Goal: Browse casually

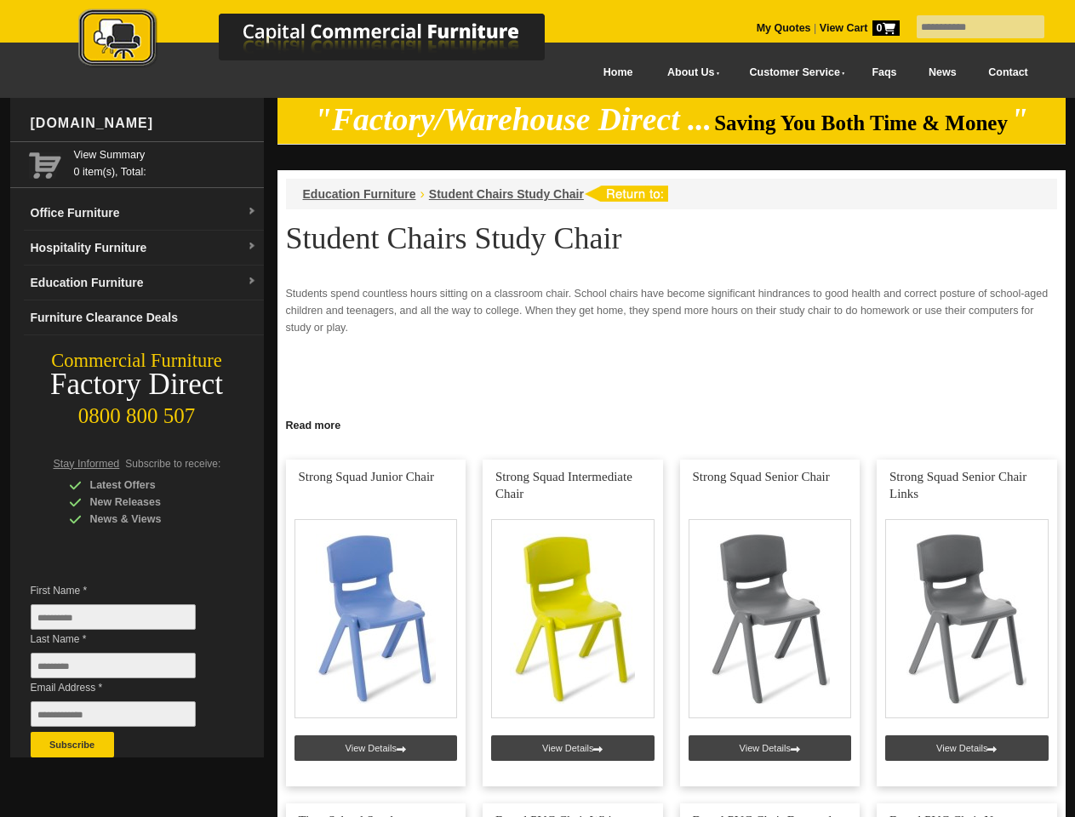
click at [969, 27] on input "text" at bounding box center [981, 26] width 128 height 23
click at [126, 670] on input "Last Name *" at bounding box center [113, 666] width 165 height 26
click at [72, 745] on button "Subscribe" at bounding box center [72, 745] width 83 height 26
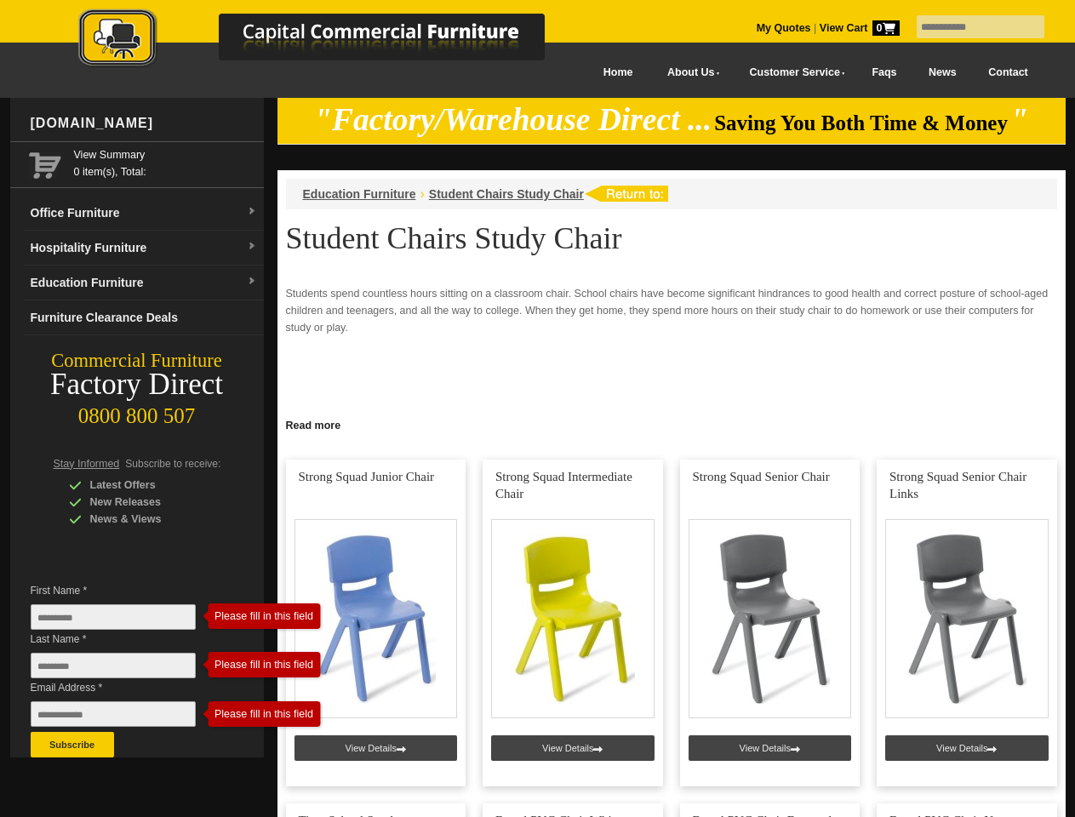
click at [672, 424] on link "Read more" at bounding box center [671, 423] width 788 height 21
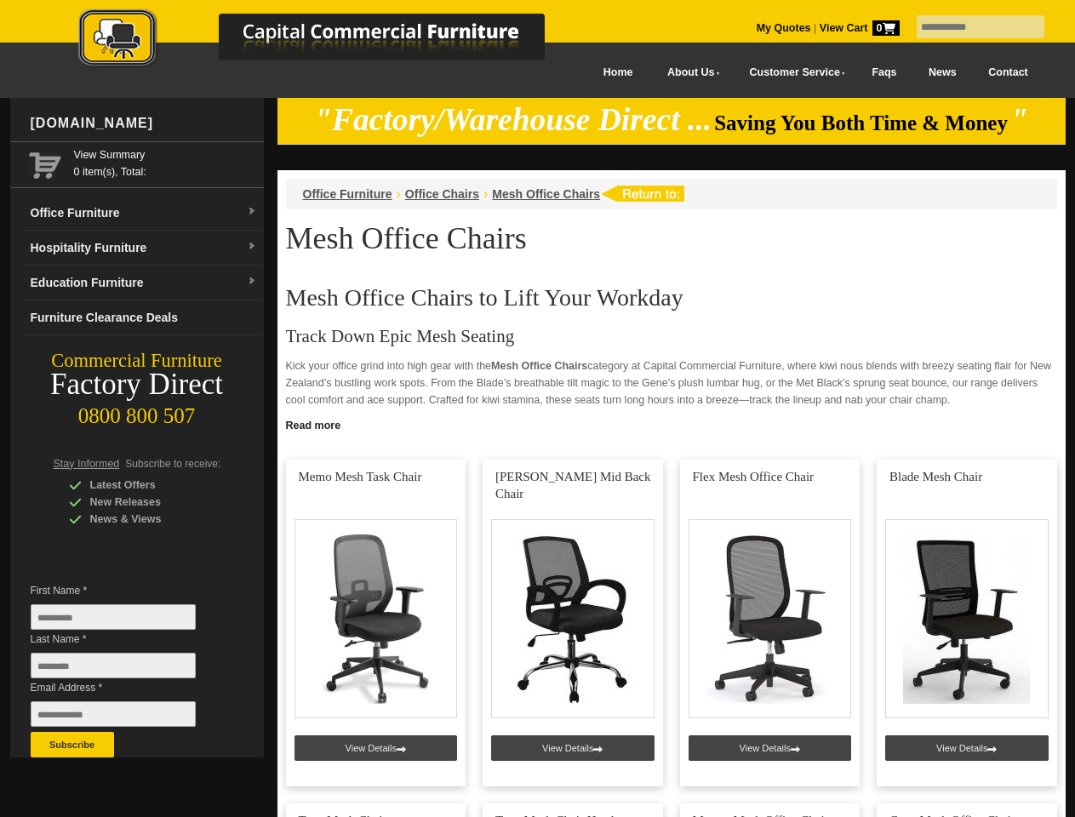
click at [969, 27] on input "text" at bounding box center [981, 26] width 128 height 23
click at [126, 670] on input "Last Name *" at bounding box center [113, 666] width 165 height 26
click at [72, 745] on button "Subscribe" at bounding box center [72, 745] width 83 height 26
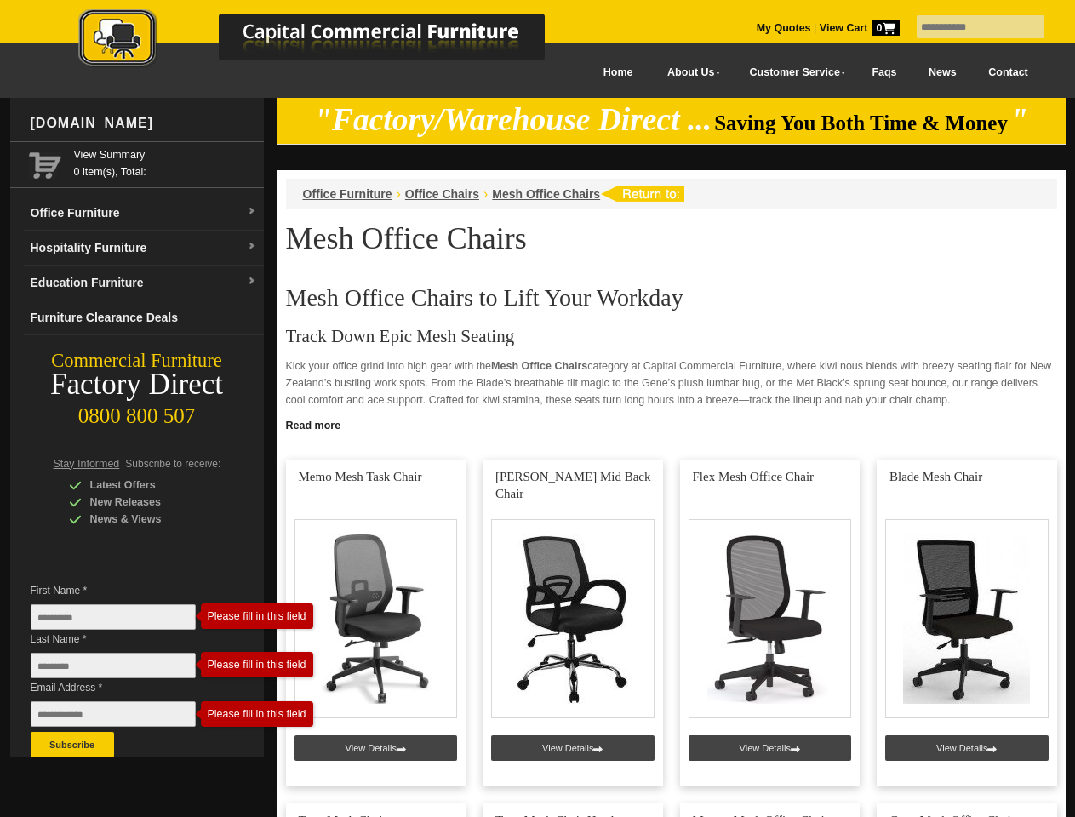
click at [672, 424] on link "Read more" at bounding box center [671, 423] width 788 height 21
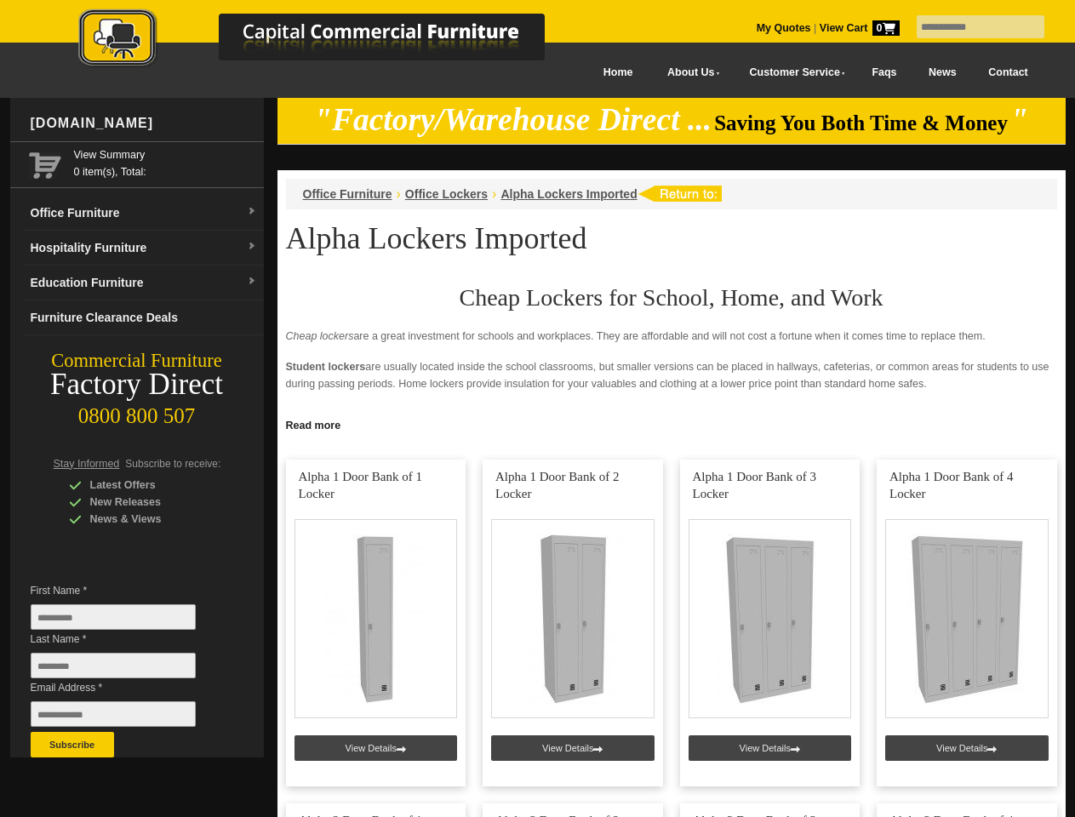
click at [969, 27] on input "text" at bounding box center [981, 26] width 128 height 23
click at [126, 670] on input "Last Name *" at bounding box center [113, 666] width 165 height 26
click at [72, 745] on button "Subscribe" at bounding box center [72, 745] width 83 height 26
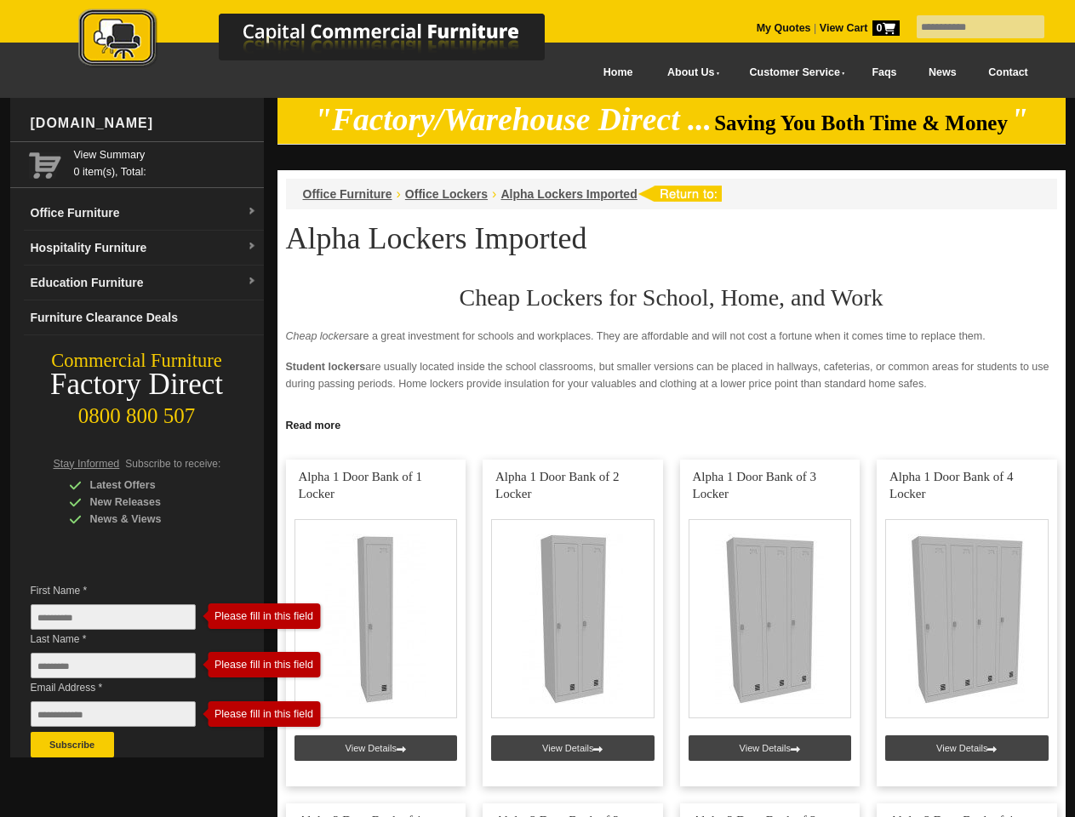
click at [672, 424] on link "Read more" at bounding box center [671, 423] width 788 height 21
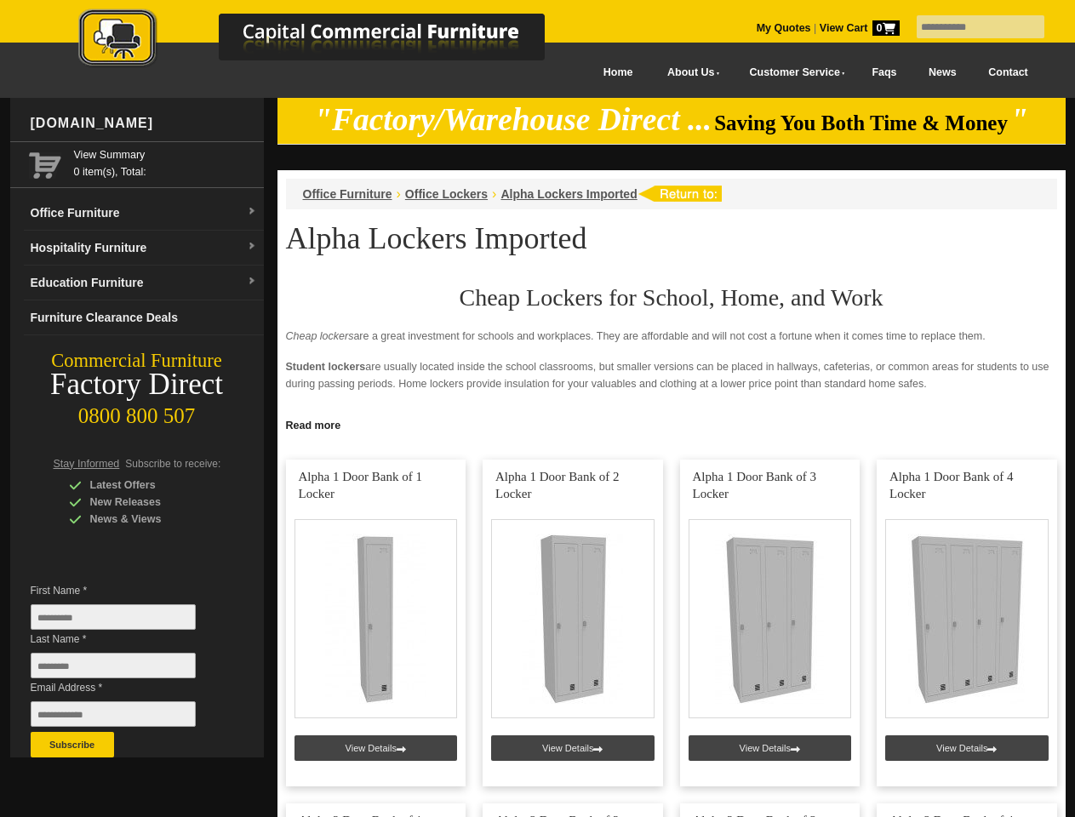
click at [969, 27] on input "text" at bounding box center [981, 26] width 128 height 23
click at [126, 670] on input "Last Name *" at bounding box center [113, 666] width 165 height 26
click at [72, 745] on button "Subscribe" at bounding box center [72, 745] width 83 height 26
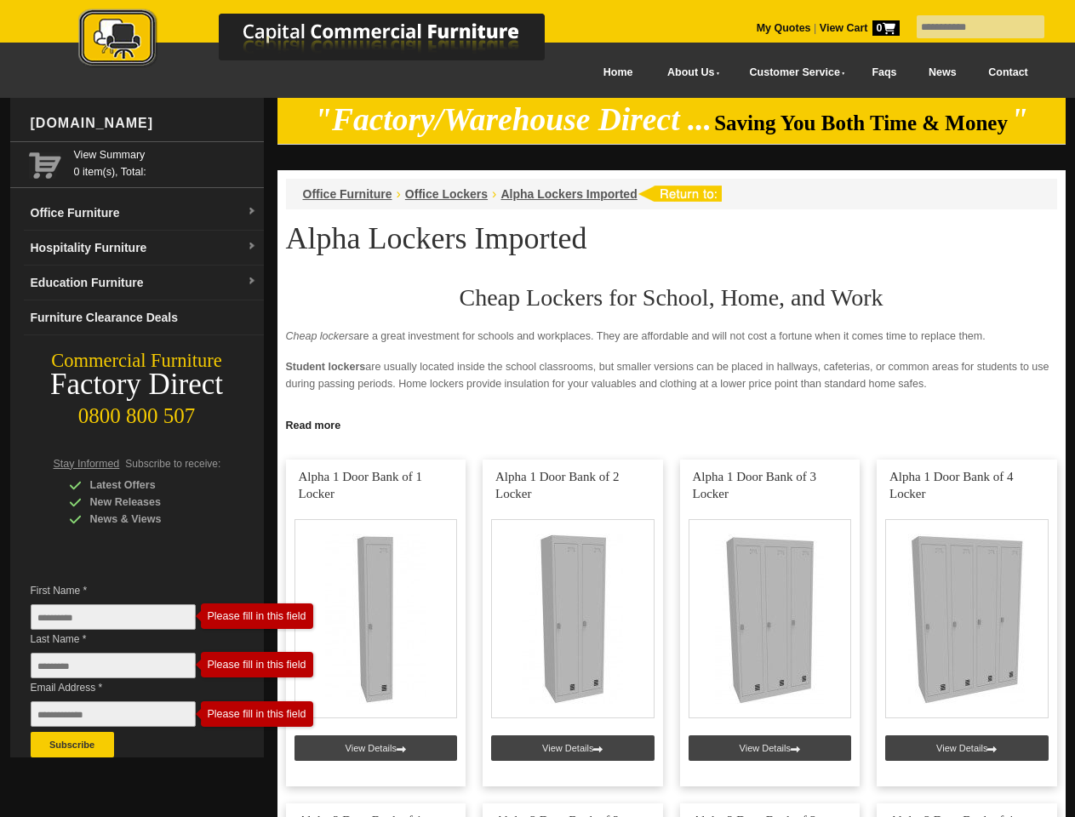
click at [672, 424] on link "Read more" at bounding box center [671, 423] width 788 height 21
